Goal: Navigation & Orientation: Understand site structure

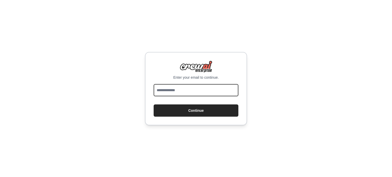
drag, startPoint x: 0, startPoint y: 0, endPoint x: 203, endPoint y: 88, distance: 221.1
click at [203, 88] on input "email" at bounding box center [196, 90] width 85 height 12
type input "**********"
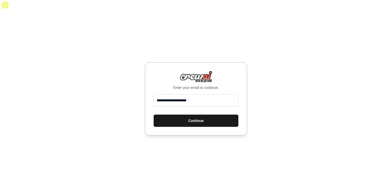
click at [182, 115] on button "Continue" at bounding box center [196, 121] width 85 height 12
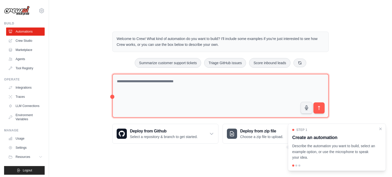
click at [174, 74] on textarea at bounding box center [220, 96] width 217 height 44
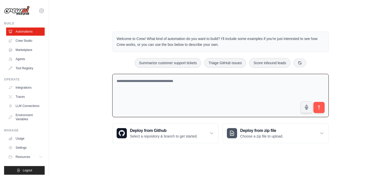
click at [175, 74] on textarea at bounding box center [220, 96] width 217 height 44
click at [24, 61] on link "Agents" at bounding box center [26, 59] width 39 height 8
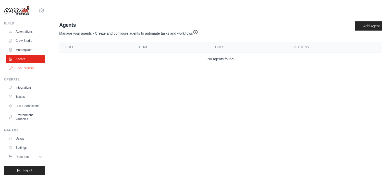
click at [37, 69] on link "Tool Registry" at bounding box center [26, 68] width 39 height 8
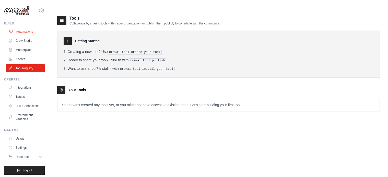
click at [28, 34] on link "Automations" at bounding box center [26, 32] width 39 height 8
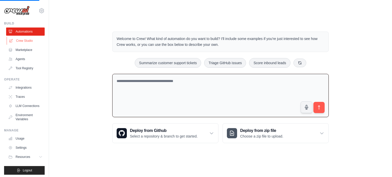
click at [27, 43] on link "Crew Studio" at bounding box center [26, 41] width 39 height 8
click at [24, 32] on link "Automations" at bounding box center [26, 32] width 39 height 8
click at [169, 76] on textarea at bounding box center [220, 96] width 217 height 44
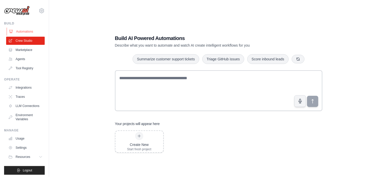
click at [20, 31] on link "Automations" at bounding box center [26, 32] width 39 height 8
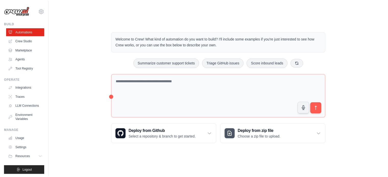
scroll to position [6, 0]
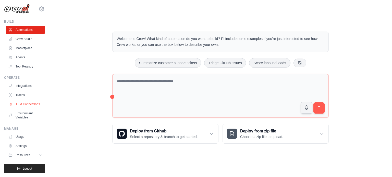
click at [30, 105] on link "LLM Connections" at bounding box center [26, 104] width 39 height 8
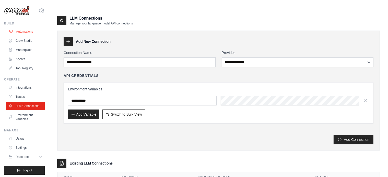
click at [31, 31] on link "Automations" at bounding box center [26, 32] width 39 height 8
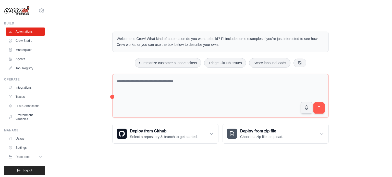
scroll to position [6, 0]
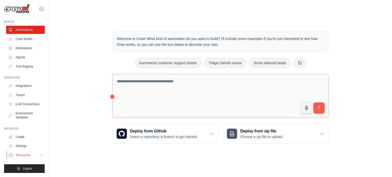
click at [34, 154] on button "Resources" at bounding box center [26, 155] width 39 height 8
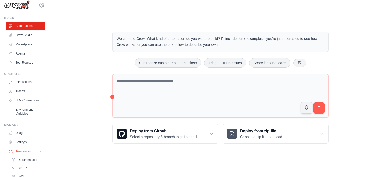
scroll to position [42, 0]
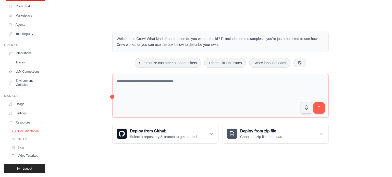
click at [29, 129] on span "Documentation" at bounding box center [28, 131] width 21 height 4
